Goal: Task Accomplishment & Management: Manage account settings

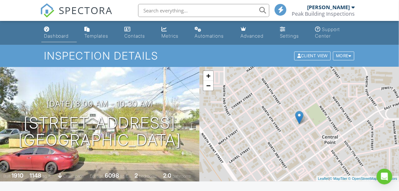
click at [56, 38] on div "Dashboard" at bounding box center [56, 36] width 25 height 6
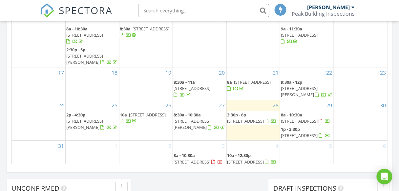
scroll to position [446, 0]
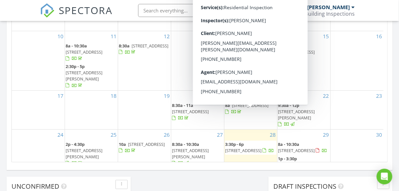
click at [241, 148] on span "229 SW J St, Grants Pass 97526" at bounding box center [243, 151] width 37 height 6
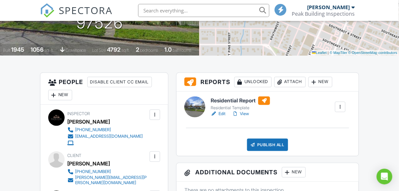
scroll to position [131, 0]
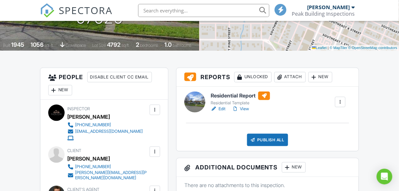
click at [220, 109] on link "Edit" at bounding box center [217, 109] width 15 height 7
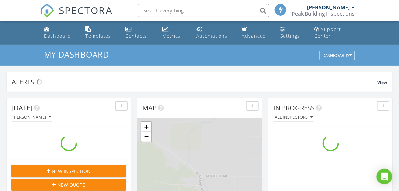
scroll to position [605, 407]
